Goal: Task Accomplishment & Management: Manage account settings

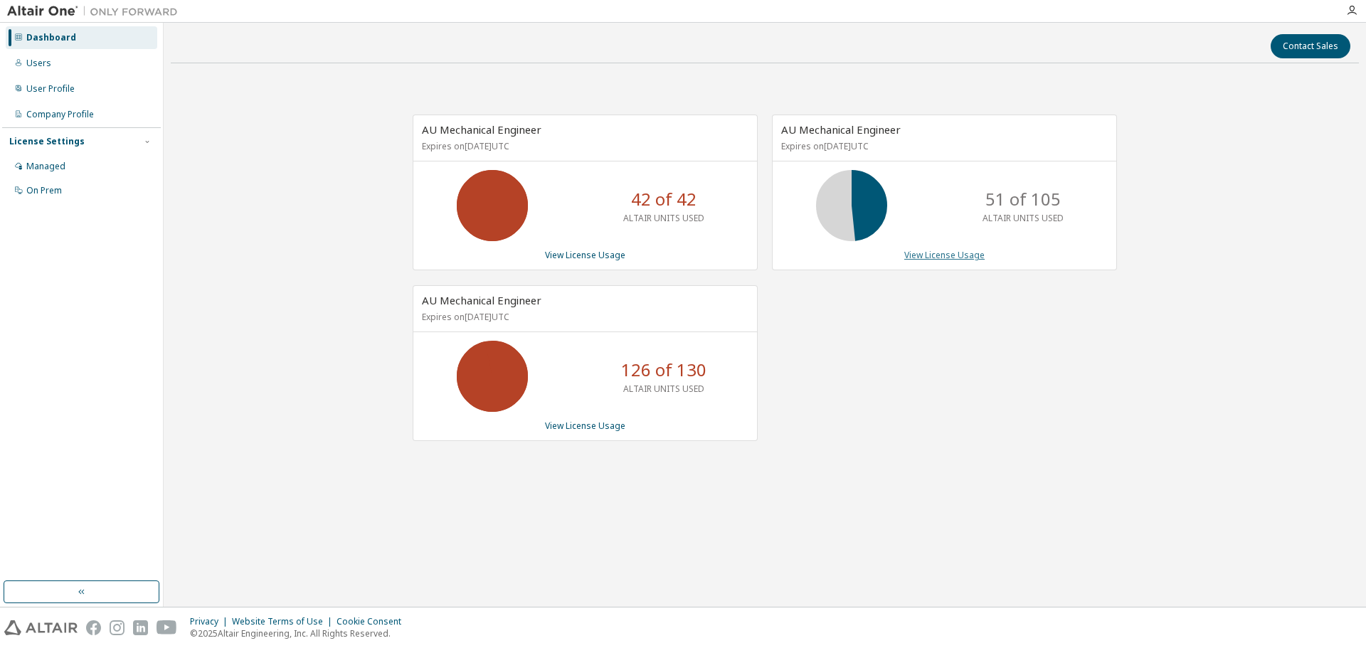
click at [977, 255] on link "View License Usage" at bounding box center [944, 255] width 80 height 12
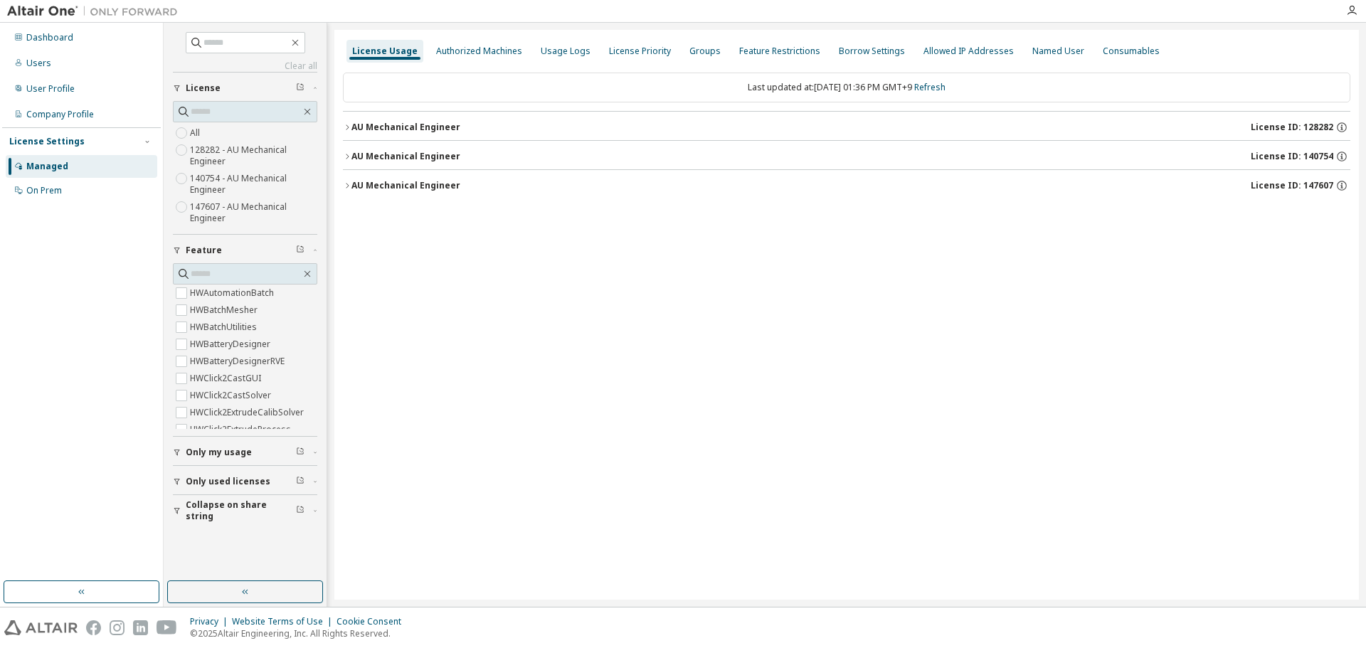
scroll to position [498, 0]
click at [210, 452] on span "Only my usage" at bounding box center [219, 452] width 66 height 11
click at [489, 290] on div "License Usage Authorized Machines Usage Logs License Priority Groups Feature Re…" at bounding box center [846, 315] width 1024 height 570
click at [430, 158] on div "AU Mechanical Engineer" at bounding box center [405, 156] width 109 height 11
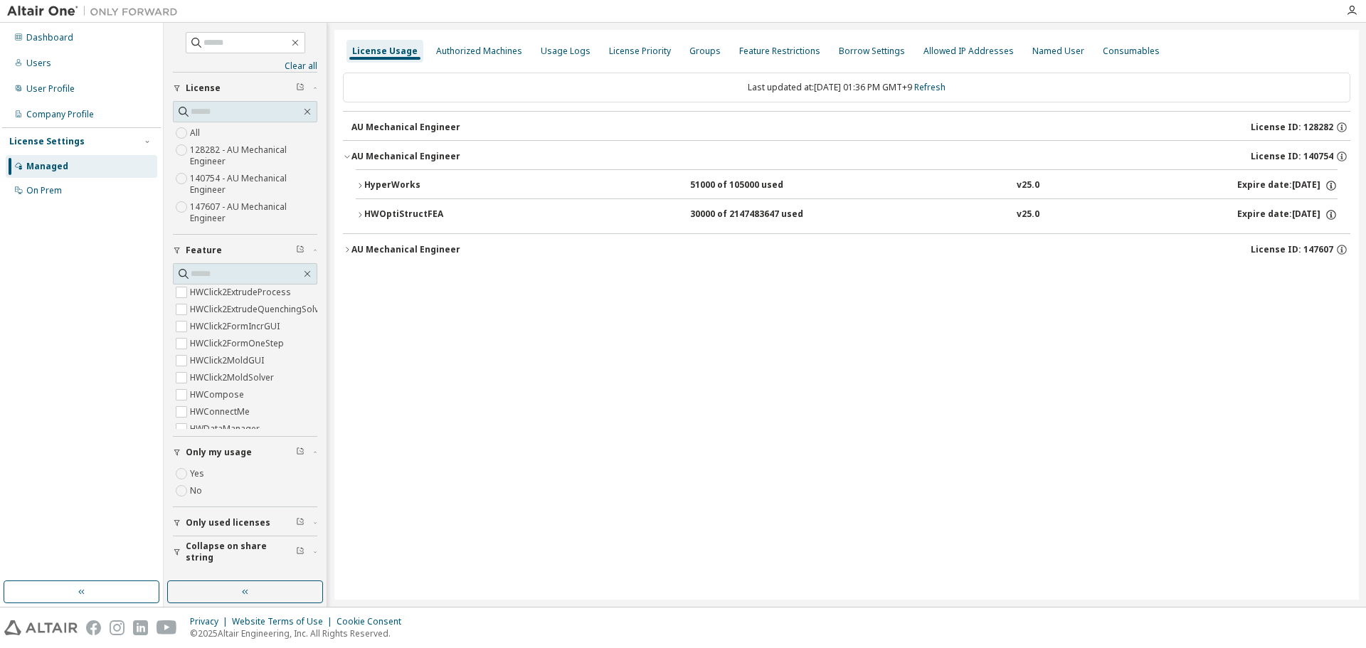
click at [430, 245] on div "AU Mechanical Engineer" at bounding box center [405, 249] width 109 height 11
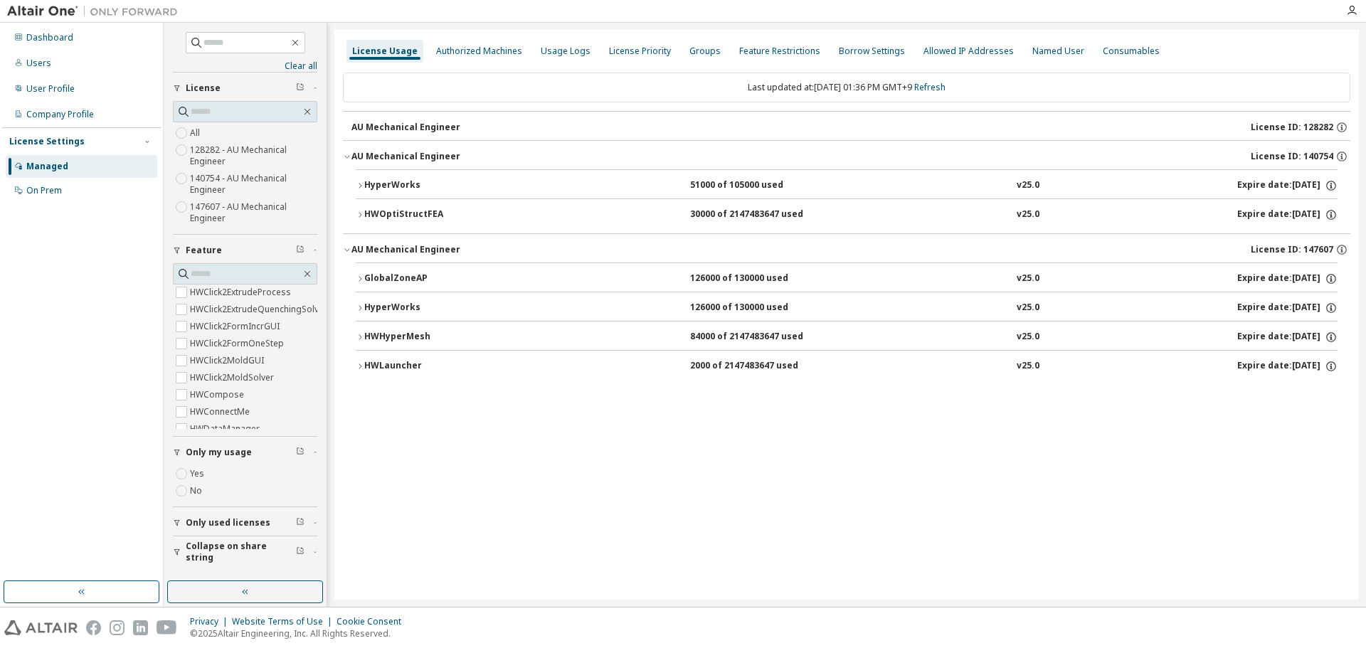
click at [402, 340] on div "HWHyperMesh" at bounding box center [428, 337] width 128 height 13
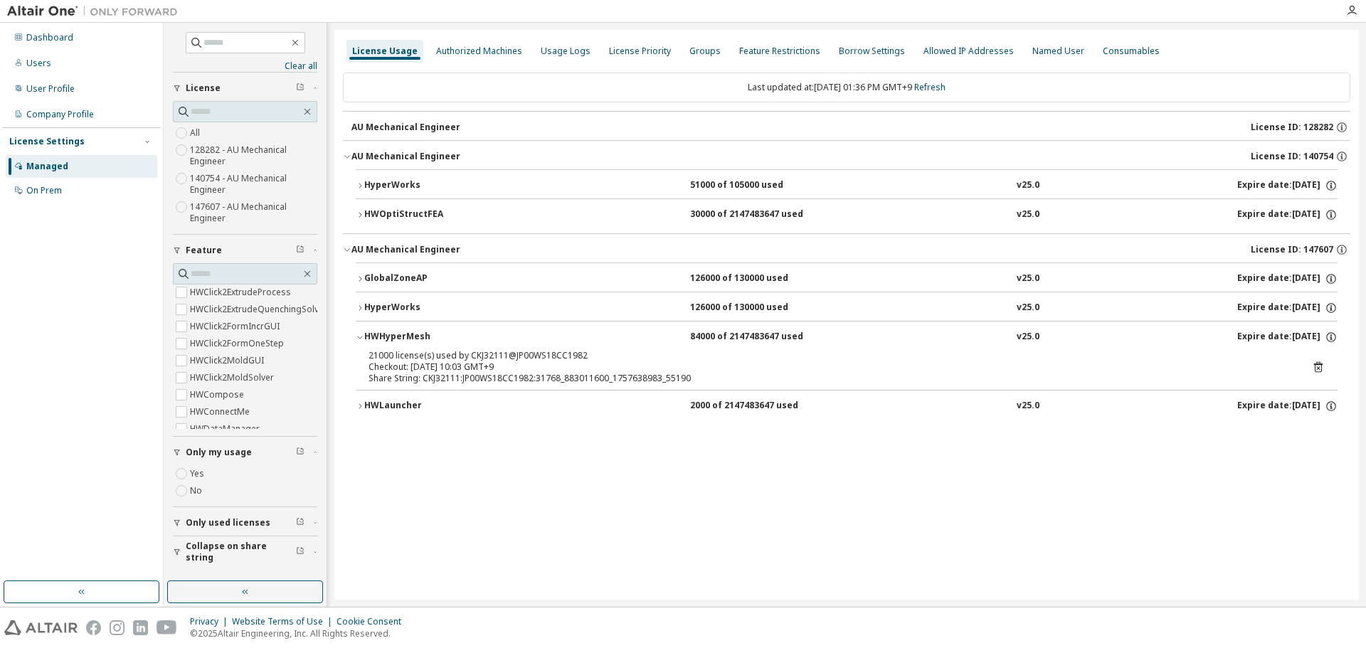
click at [402, 340] on div "HWHyperMesh" at bounding box center [428, 337] width 128 height 13
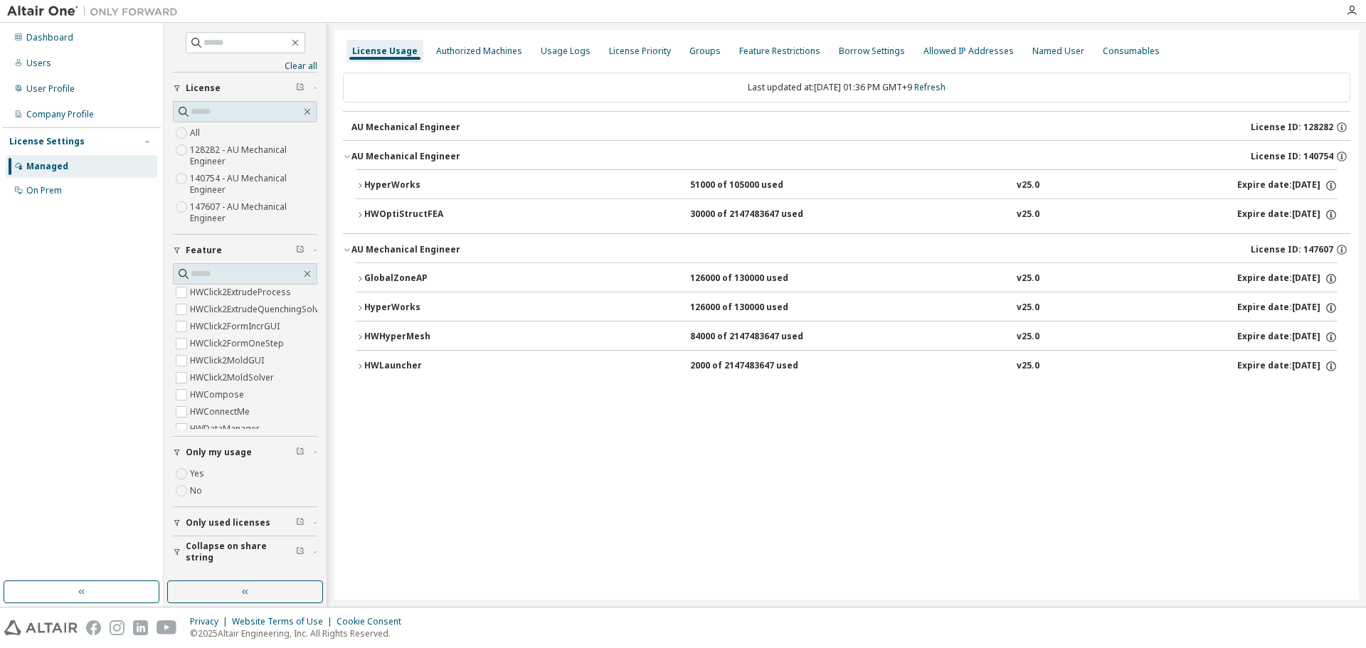
click at [418, 446] on div "License Usage Authorized Machines Usage Logs License Priority Groups Feature Re…" at bounding box center [846, 315] width 1024 height 570
click at [759, 492] on div "License Usage Authorized Machines Usage Logs License Priority Groups Feature Re…" at bounding box center [846, 315] width 1024 height 570
click at [452, 380] on button "HWLauncher 2000 of 2147483647 used v25.0 Expire date: [DATE]" at bounding box center [847, 366] width 982 height 31
click at [490, 493] on div "License Usage Authorized Machines Usage Logs License Priority Groups Feature Re…" at bounding box center [846, 315] width 1024 height 570
